Goal: Information Seeking & Learning: Learn about a topic

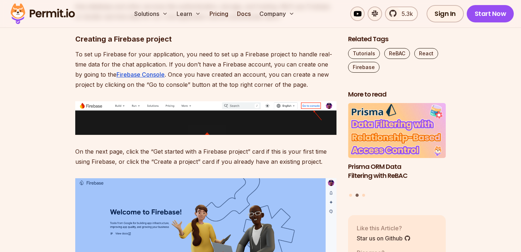
scroll to position [913, 0]
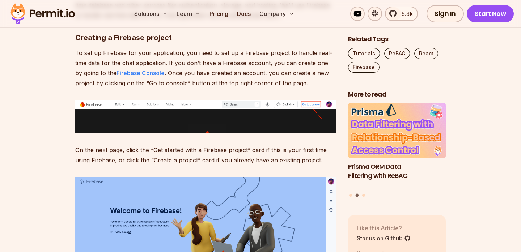
click at [121, 71] on link "Firebase Console" at bounding box center [140, 72] width 48 height 7
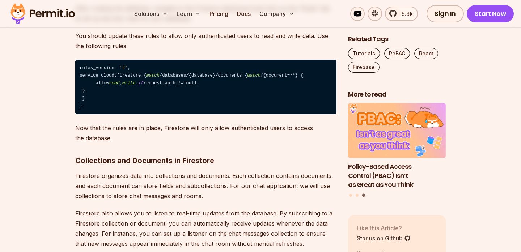
scroll to position [3187, 0]
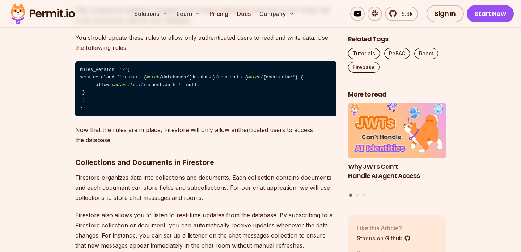
drag, startPoint x: 83, startPoint y: 123, endPoint x: 75, endPoint y: 69, distance: 54.8
click at [75, 69] on code "rules_version = '2' ; service cloud.firestore { match /databases/{database}/doc…" at bounding box center [205, 88] width 261 height 55
copy code "rules_version = '2' ; service cloud.firestore { match /databases/{database}/doc…"
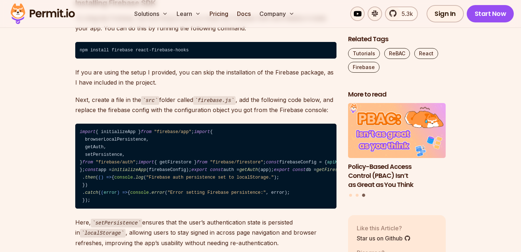
scroll to position [3573, 0]
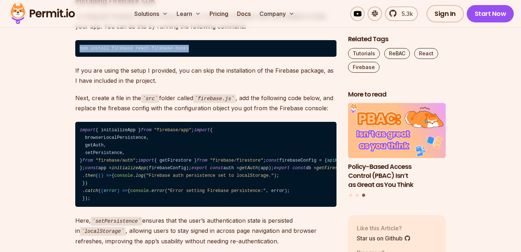
drag, startPoint x: 87, startPoint y: 110, endPoint x: 198, endPoint y: 111, distance: 111.7
click at [198, 57] on code "npm install firebase react-firebase-hooks" at bounding box center [205, 48] width 261 height 17
copy code "npm install firebase react-firebase-hooks"
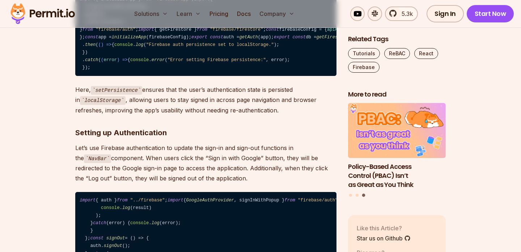
scroll to position [3692, 0]
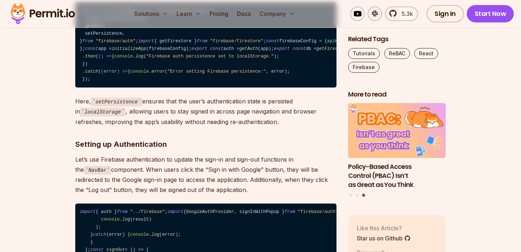
drag, startPoint x: 202, startPoint y: 39, endPoint x: 236, endPoint y: 40, distance: 34.4
copy code "firebase.js"
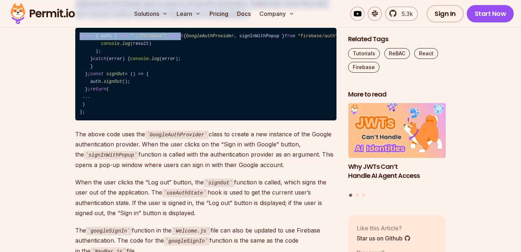
scroll to position [3900, 0]
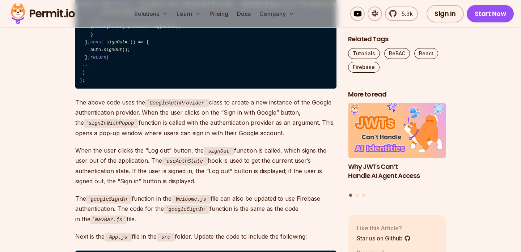
drag, startPoint x: 78, startPoint y: 40, endPoint x: 104, endPoint y: 76, distance: 43.7
copy code "import { initializeApp } from "firebase/app" ; import { browserLocalPersistence…"
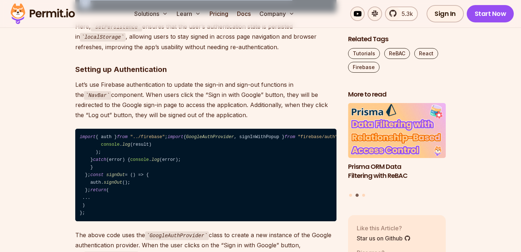
scroll to position [3768, 0]
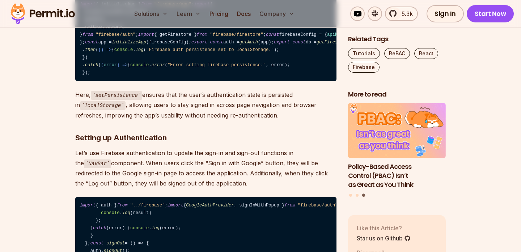
scroll to position [3699, 0]
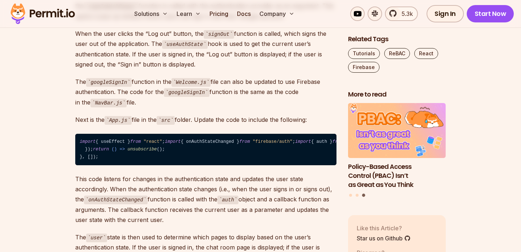
scroll to position [4017, 0]
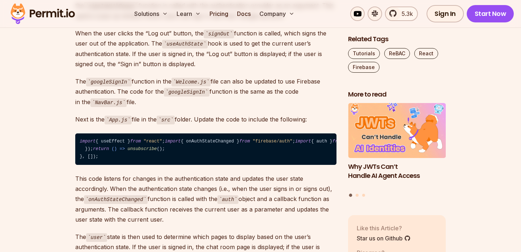
copy code "NavBar"
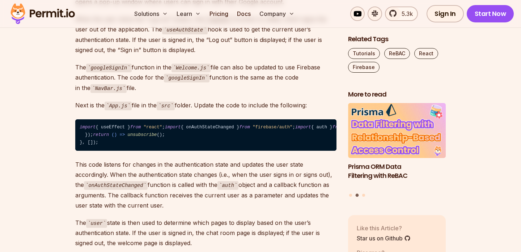
scroll to position [4031, 0]
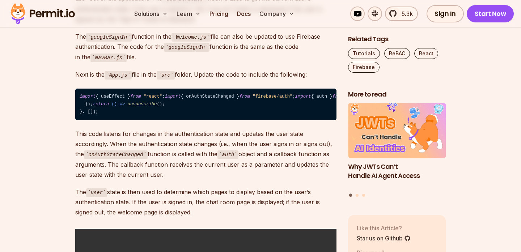
scroll to position [4064, 0]
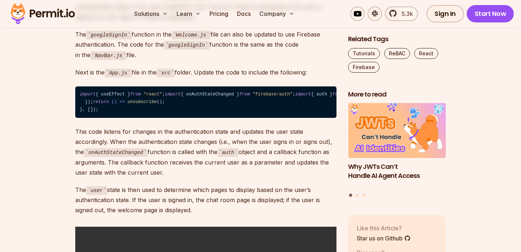
drag, startPoint x: 79, startPoint y: 44, endPoint x: 97, endPoint y: 235, distance: 192.1
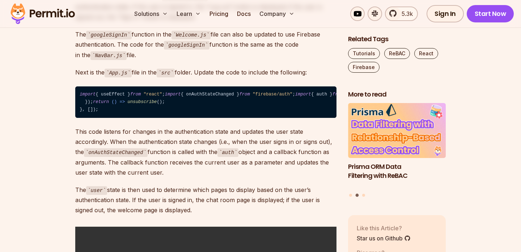
copy code "import { auth } from "../firebase" ; import { GoogleAuthProvider , signInWithPo…"
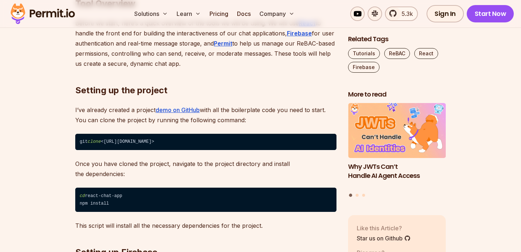
scroll to position [636, 0]
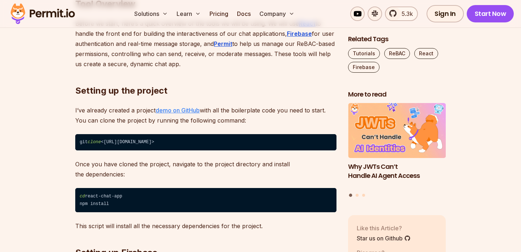
click at [176, 108] on link "demo on GitHub" at bounding box center [177, 110] width 44 height 7
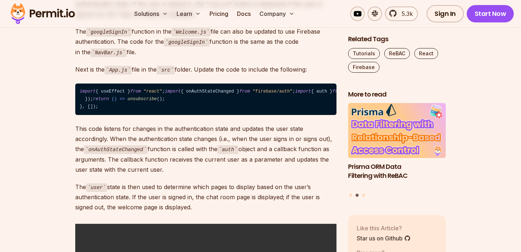
scroll to position [4066, 0]
